Goal: Task Accomplishment & Management: Use online tool/utility

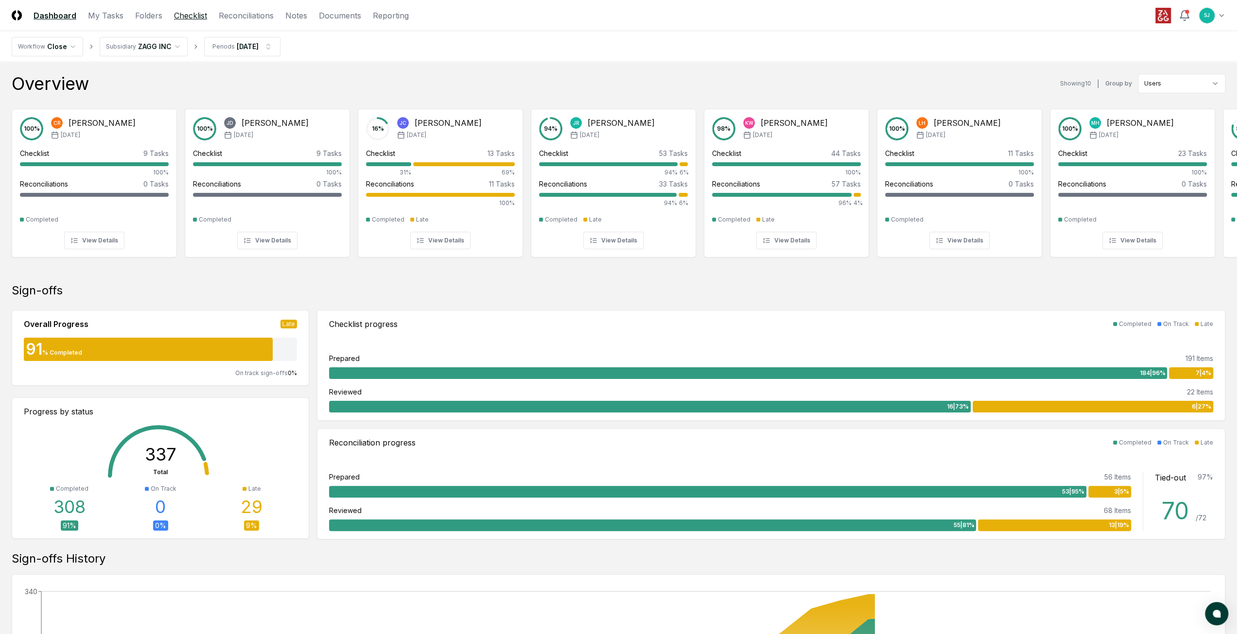
click at [184, 17] on link "Checklist" at bounding box center [190, 16] width 33 height 12
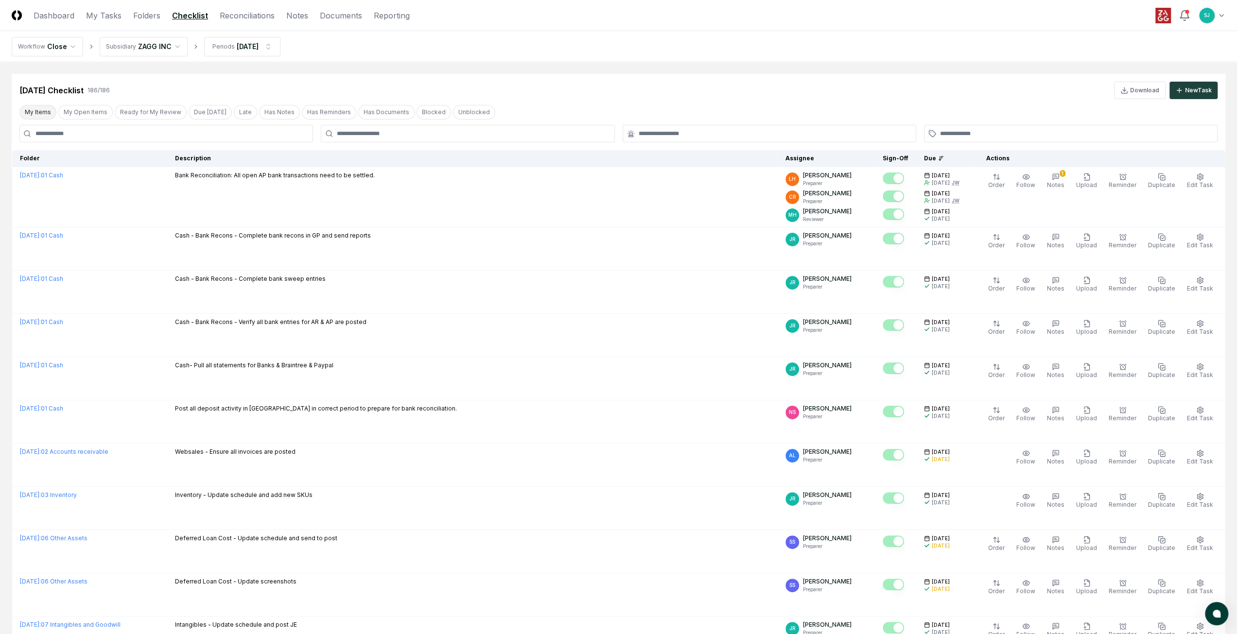
click at [43, 105] on button "My Items" at bounding box center [37, 112] width 37 height 15
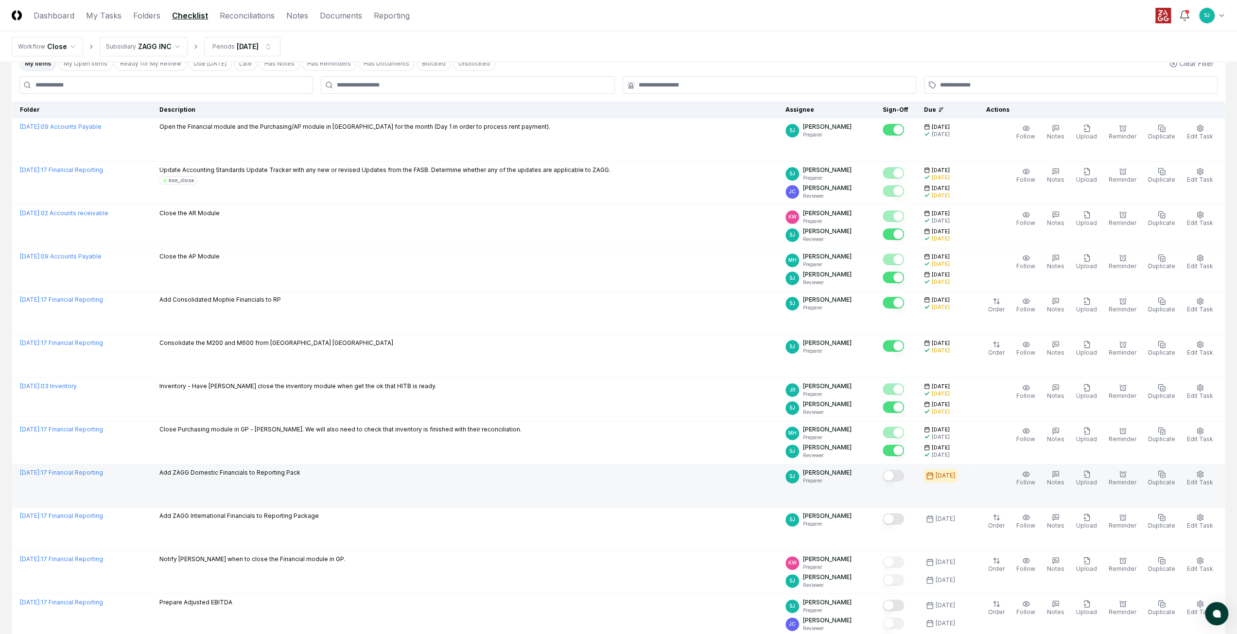
scroll to position [129, 0]
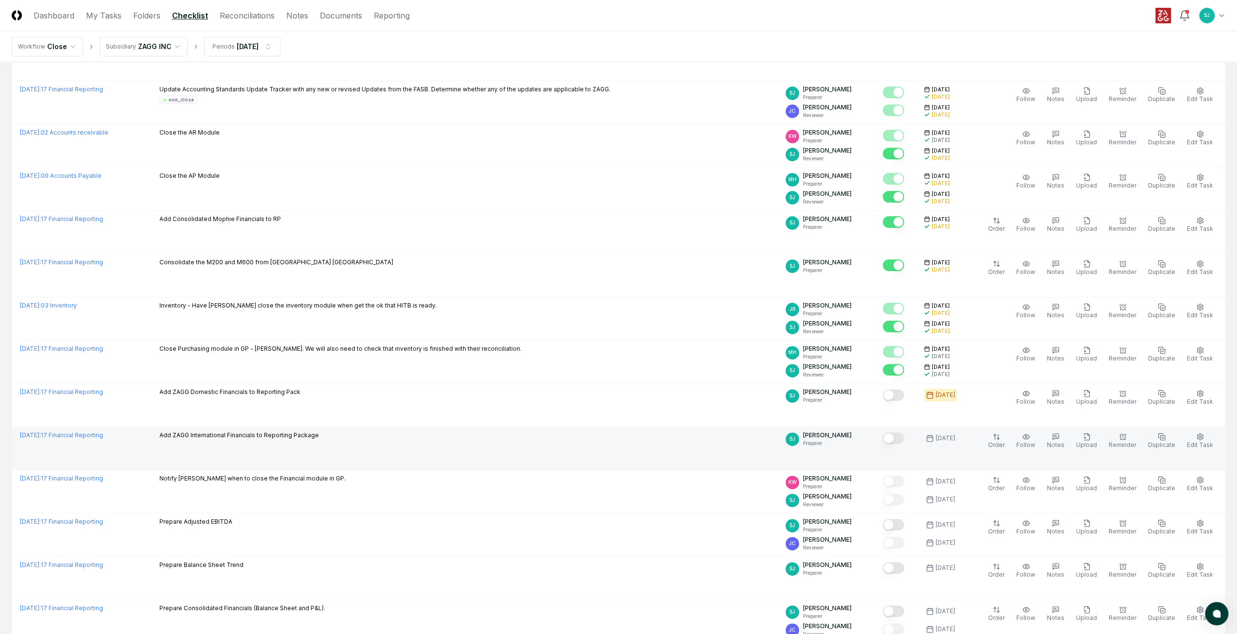
click at [904, 434] on button "Mark complete" at bounding box center [893, 439] width 21 height 12
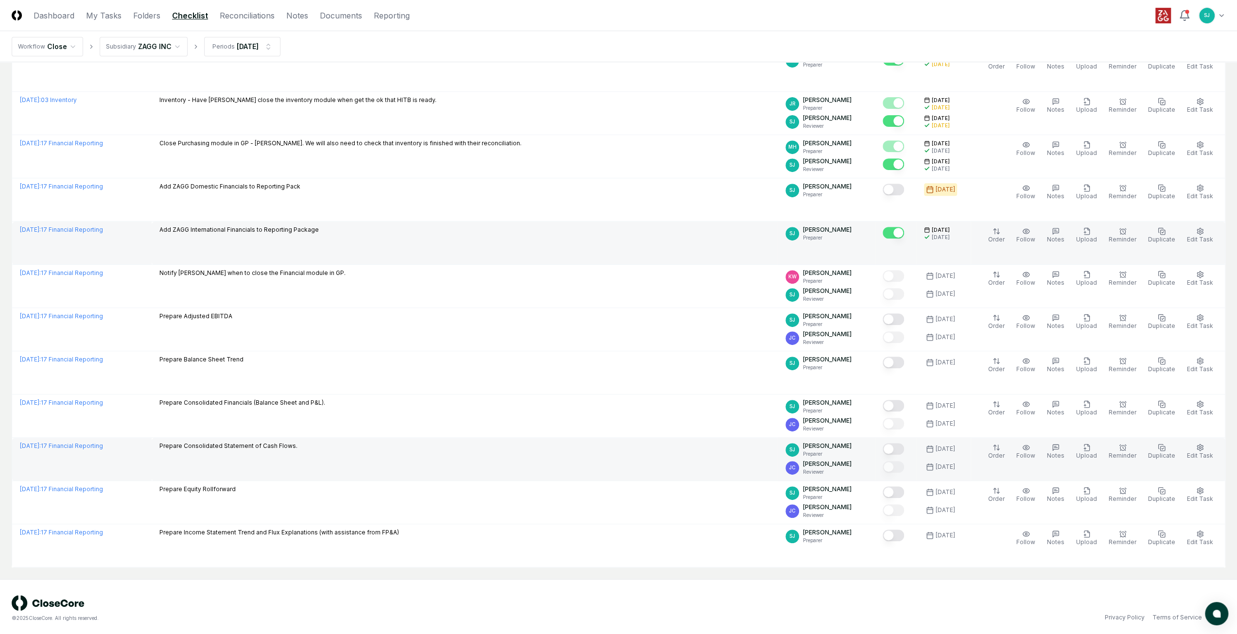
scroll to position [0, 0]
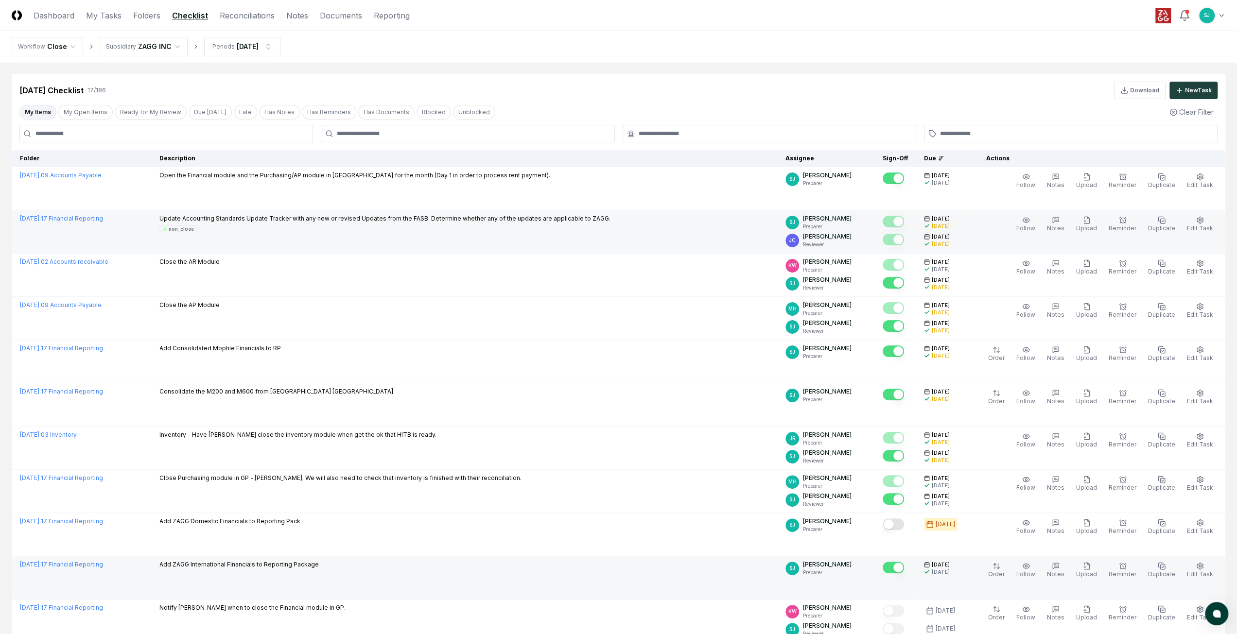
drag, startPoint x: 480, startPoint y: 470, endPoint x: 459, endPoint y: 241, distance: 230.4
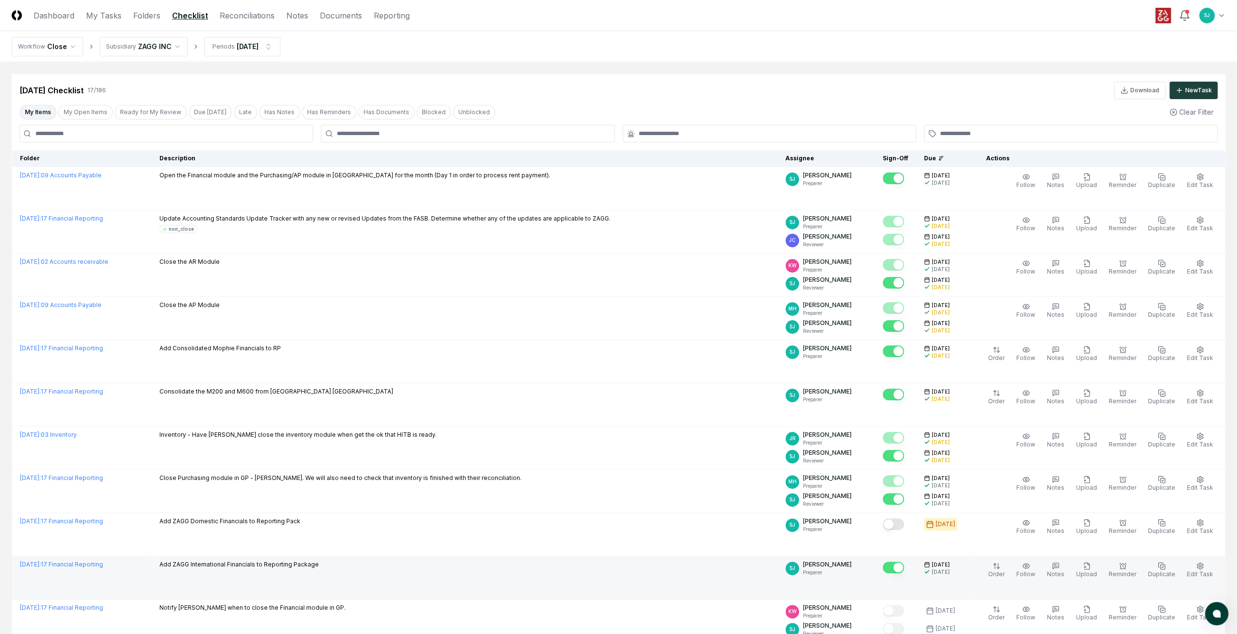
click at [515, 83] on div "[DATE] Checklist 17 / 186 Download New Task" at bounding box center [618, 90] width 1198 height 17
